Goal: Go to known website: Go to known website

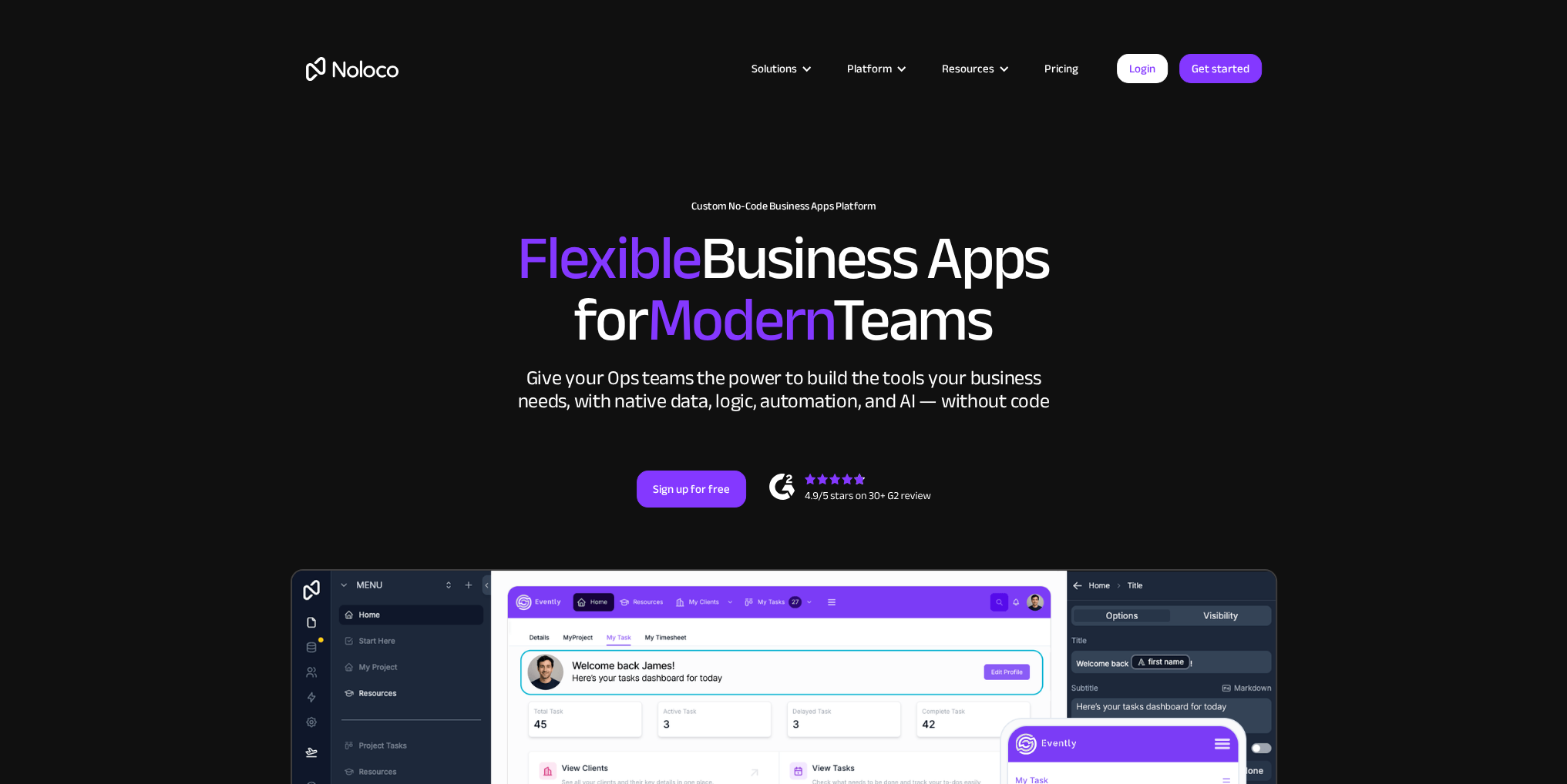
click at [1152, 83] on div "Solutions Use Cases Business Types Project Management Keep track of customers, …" at bounding box center [784, 68] width 987 height 60
click at [1147, 72] on link "Login" at bounding box center [1142, 68] width 51 height 29
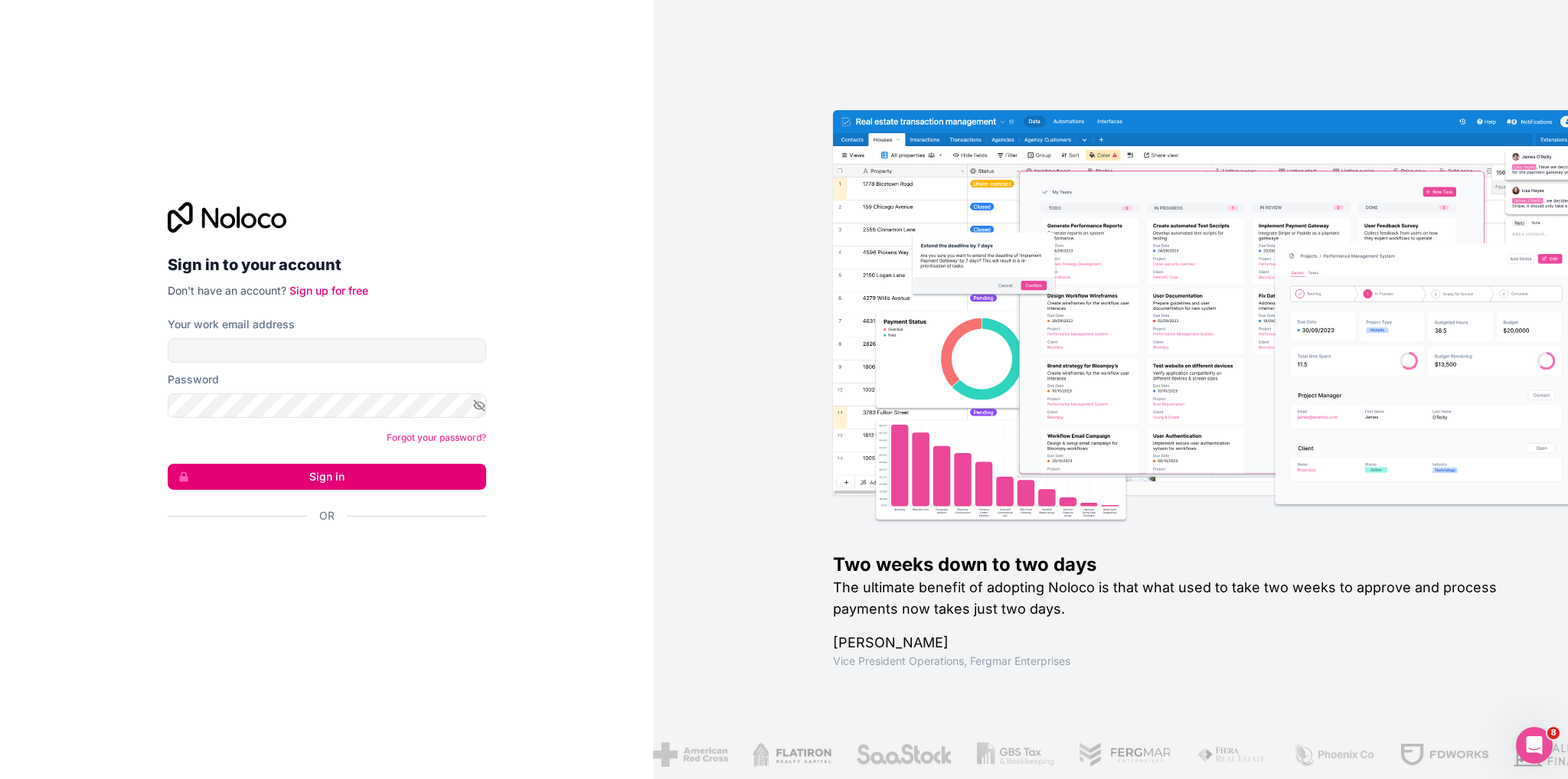
click at [636, 175] on div "Sign in to your account Don't have an account? Sign up for free Your work email…" at bounding box center [326, 390] width 653 height 779
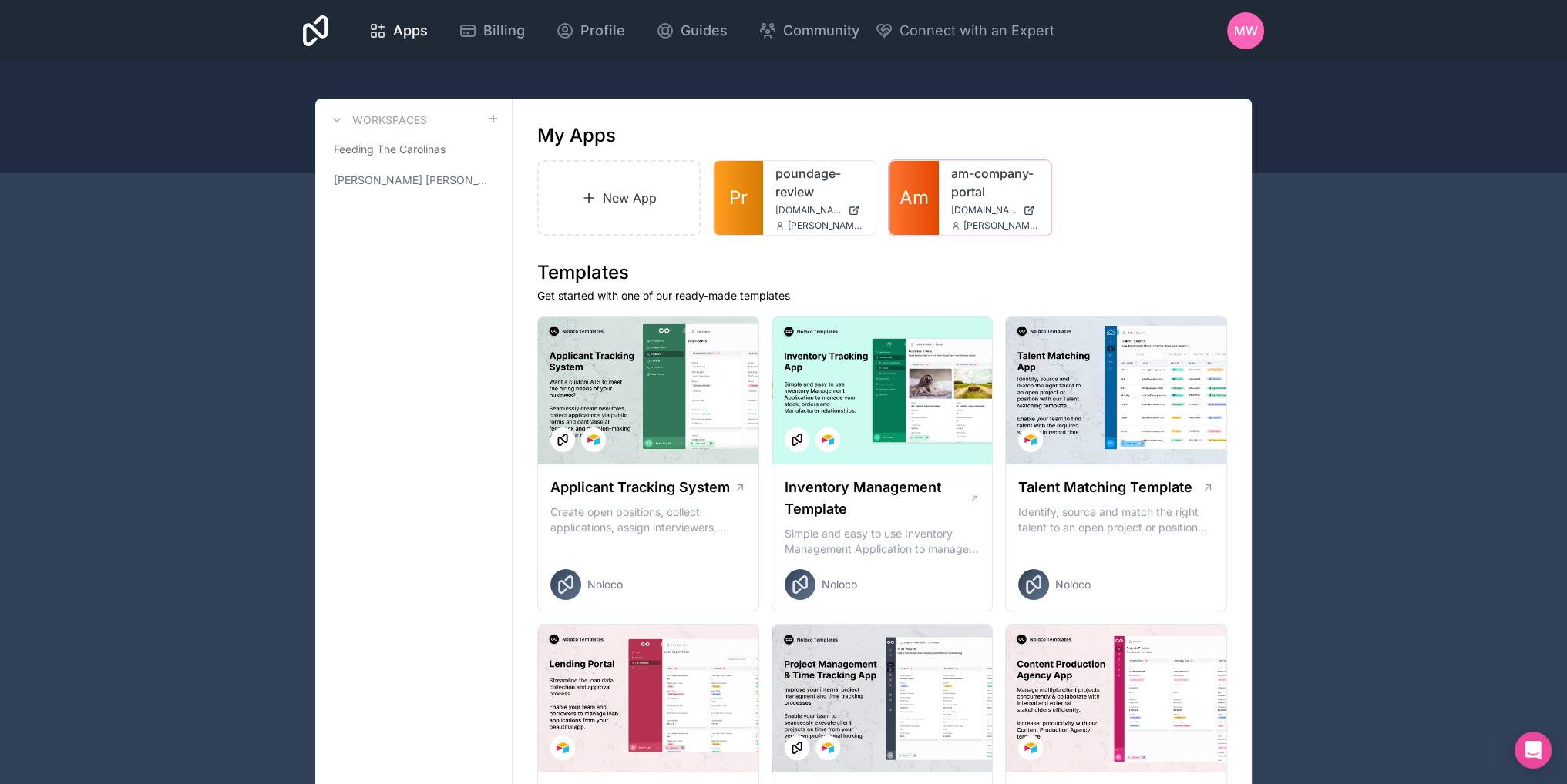
click at [0, 0] on icon at bounding box center [0, 0] width 0 height 0
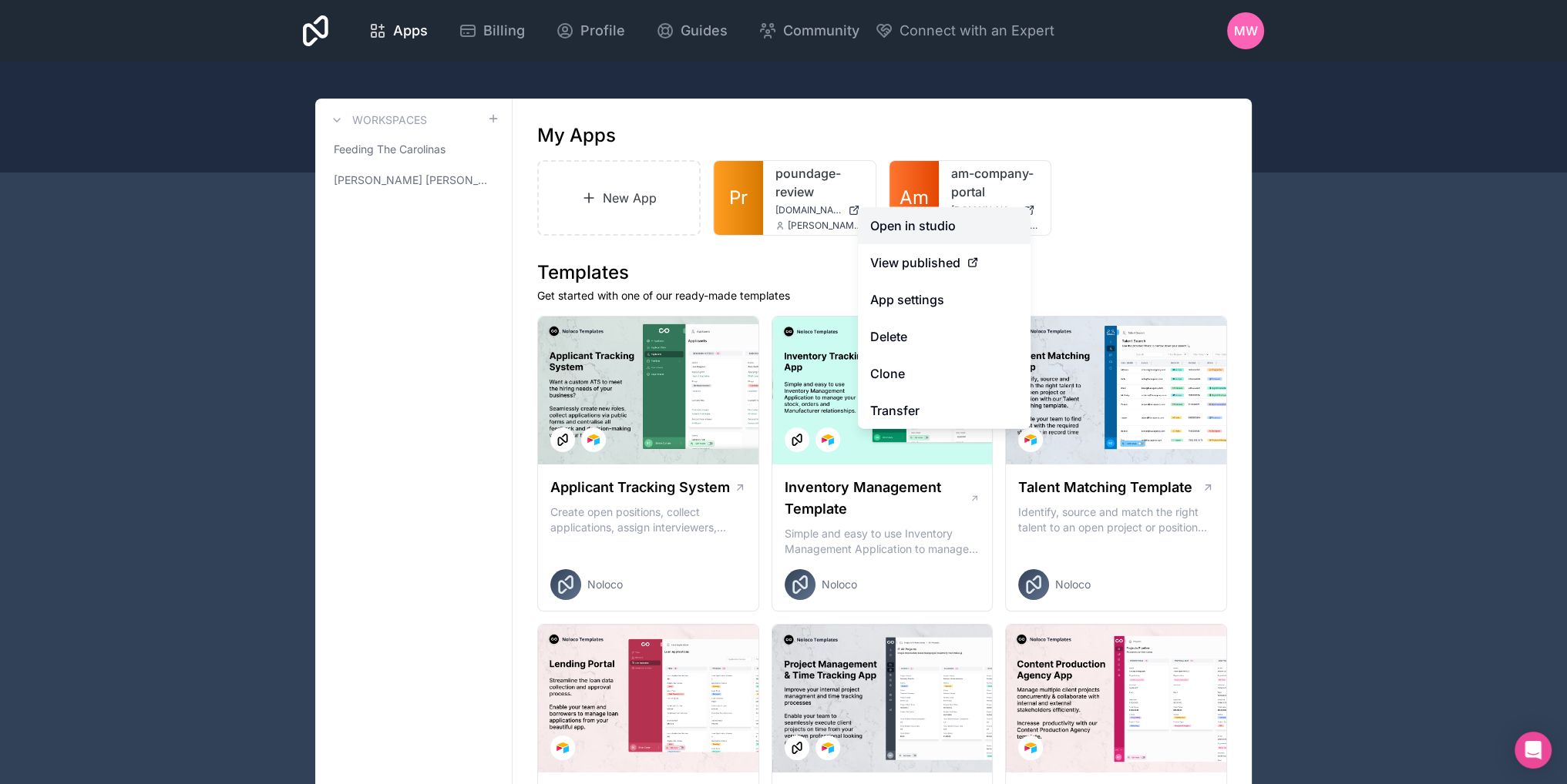
click at [958, 207] on link "Open in studio" at bounding box center [944, 225] width 172 height 37
